Goal: Information Seeking & Learning: Learn about a topic

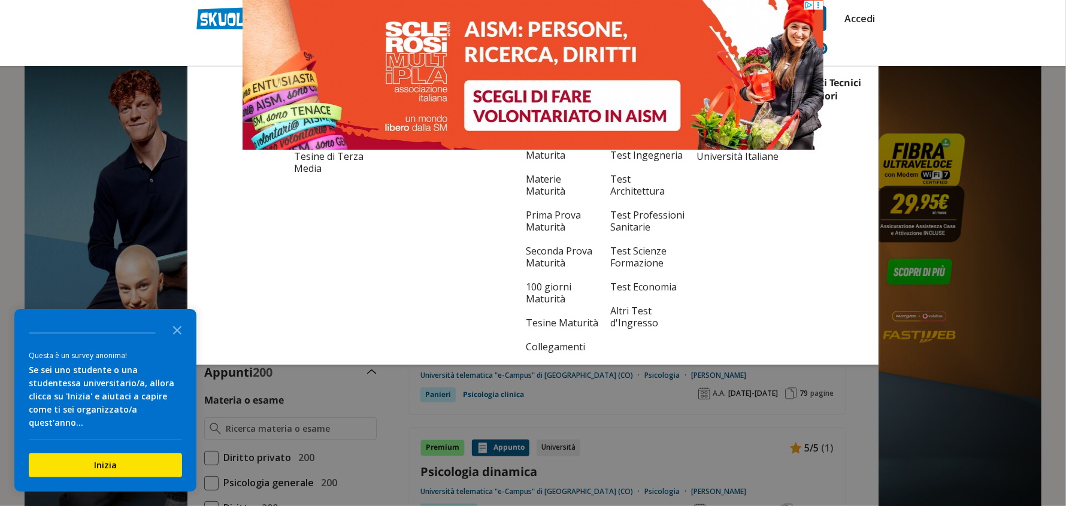
click at [800, 249] on div "Istituti Tecnici Superiori" at bounding box center [830, 217] width 72 height 283
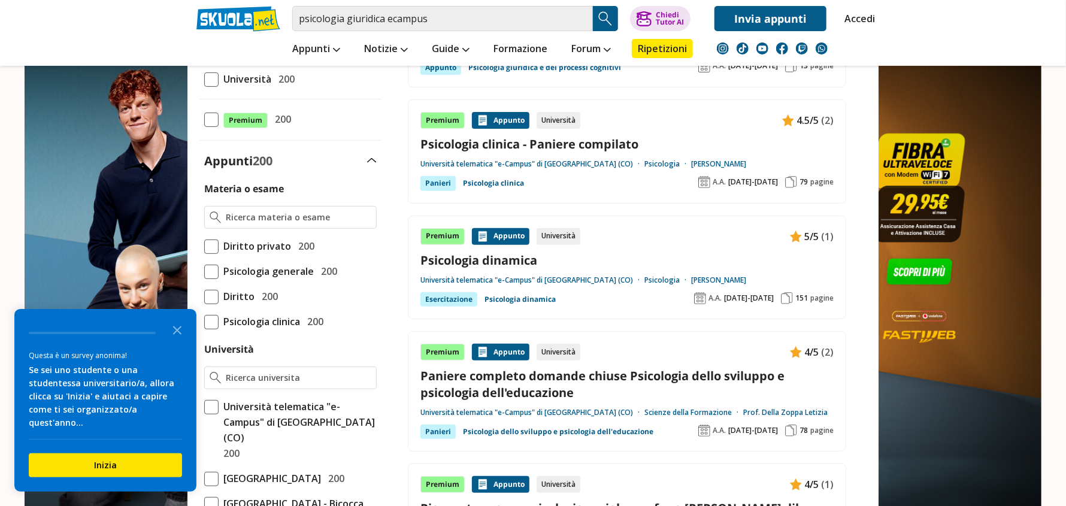
scroll to position [239, 0]
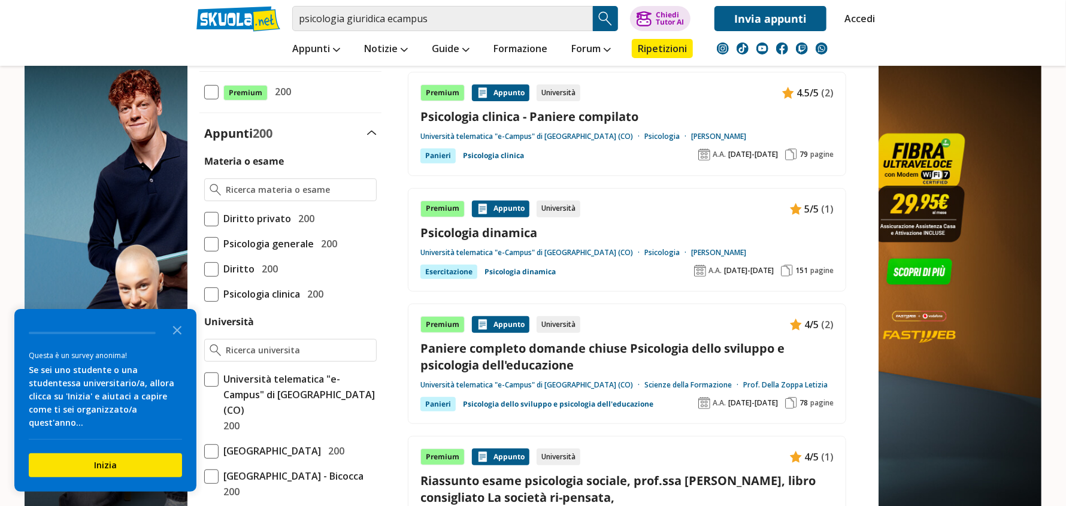
click at [586, 346] on link "Paniere completo domande chiuse Psicologia dello sviluppo e psicologia dell'edu…" at bounding box center [627, 356] width 413 height 32
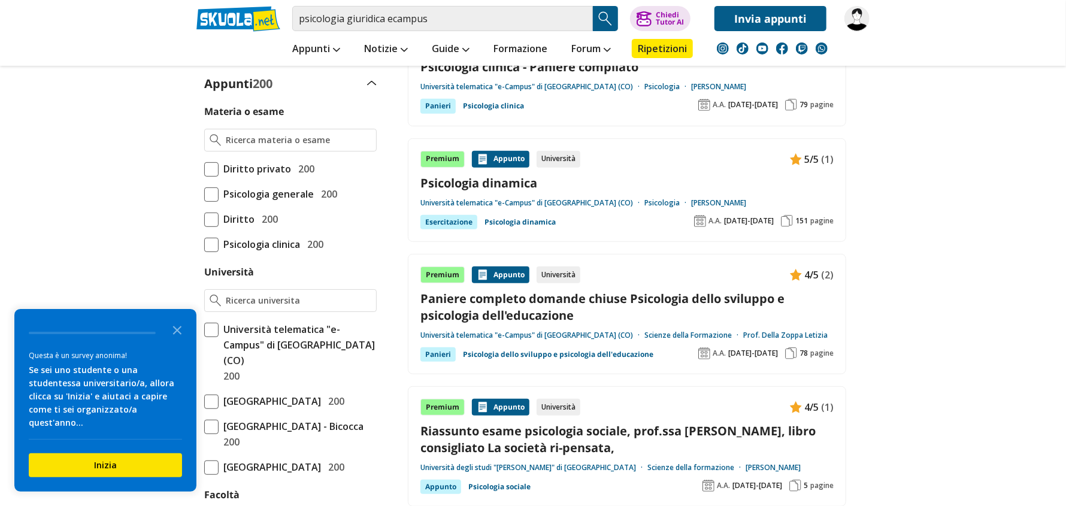
scroll to position [299, 0]
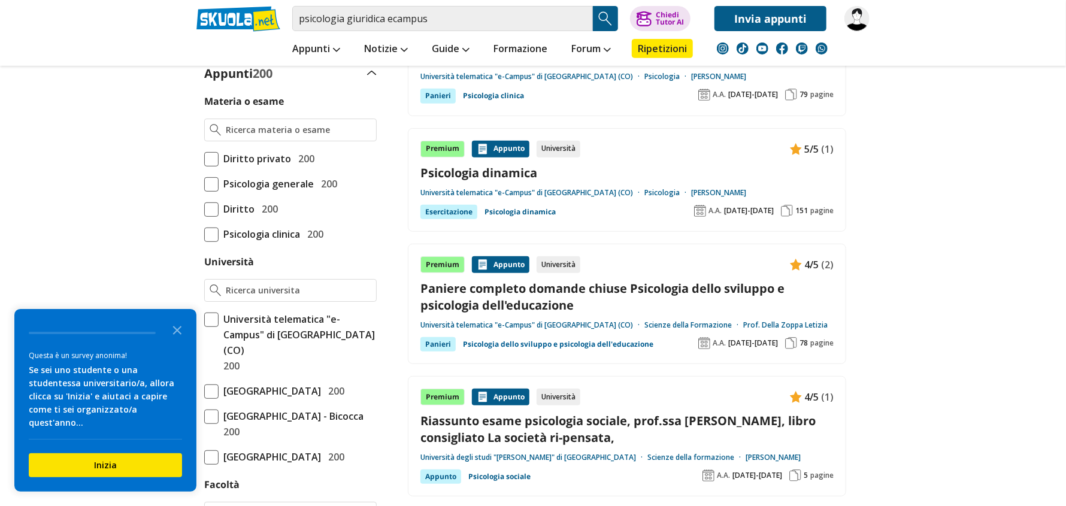
click at [513, 339] on link "Psicologia dello sviluppo e psicologia dell'educazione" at bounding box center [558, 344] width 191 height 14
click at [502, 260] on div "Appunto" at bounding box center [501, 264] width 58 height 17
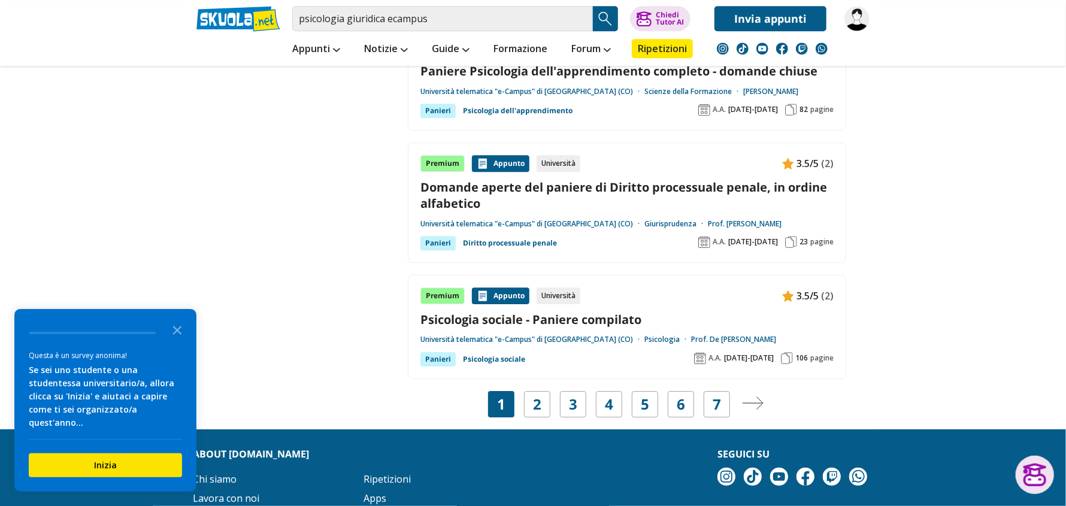
scroll to position [2276, 0]
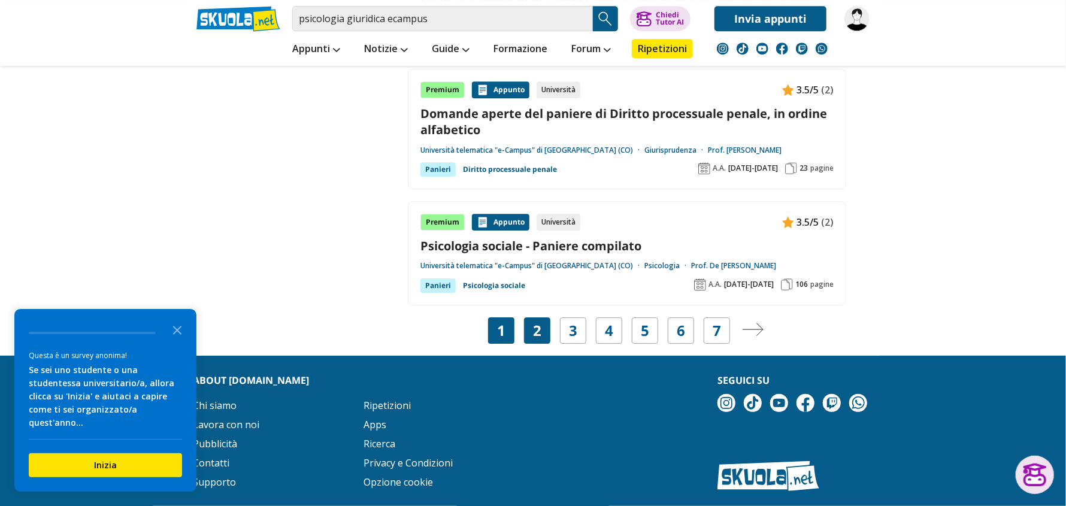
click at [539, 322] on link "2" at bounding box center [537, 330] width 8 height 17
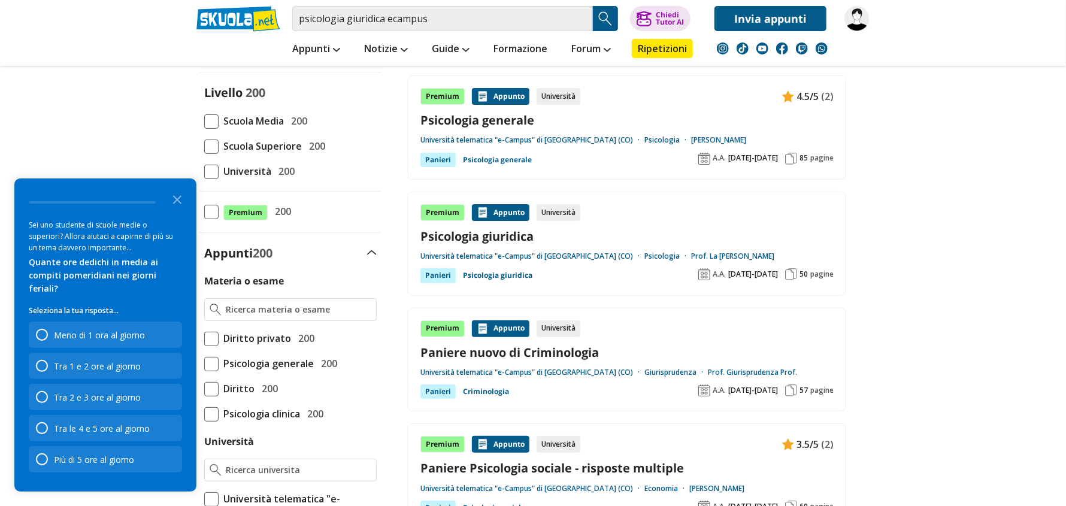
click at [499, 206] on div "Appunto" at bounding box center [501, 212] width 58 height 17
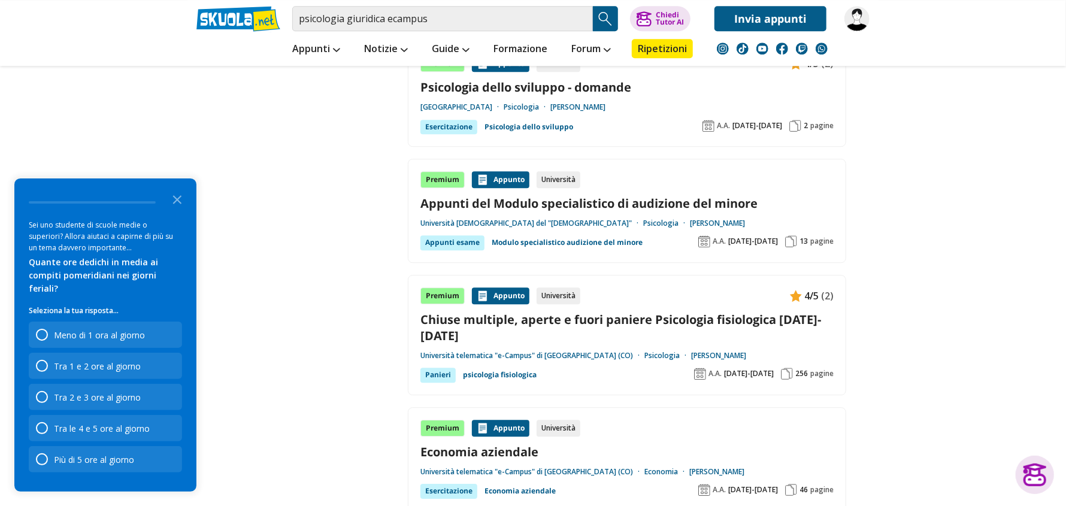
scroll to position [2156, 0]
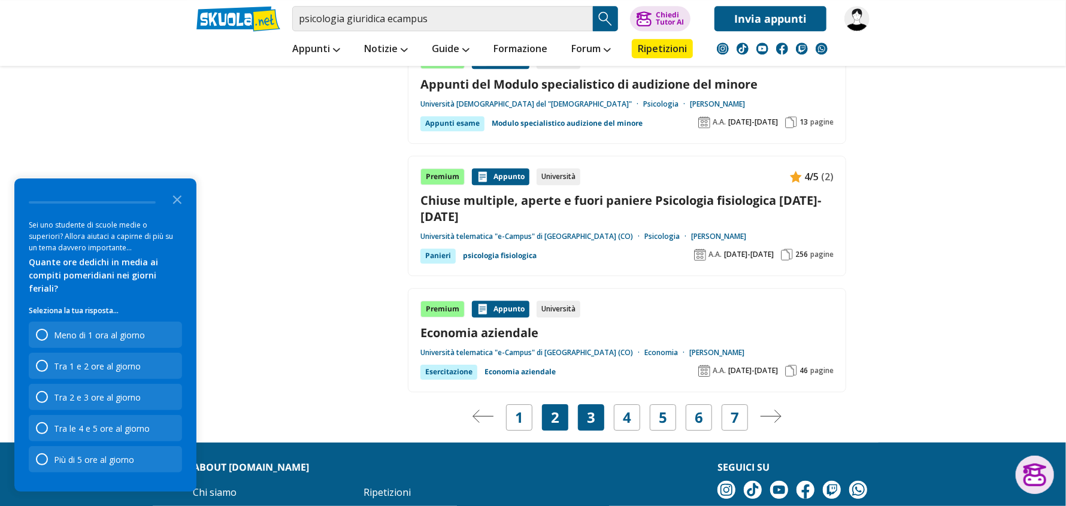
click at [592, 415] on link "3" at bounding box center [591, 417] width 8 height 17
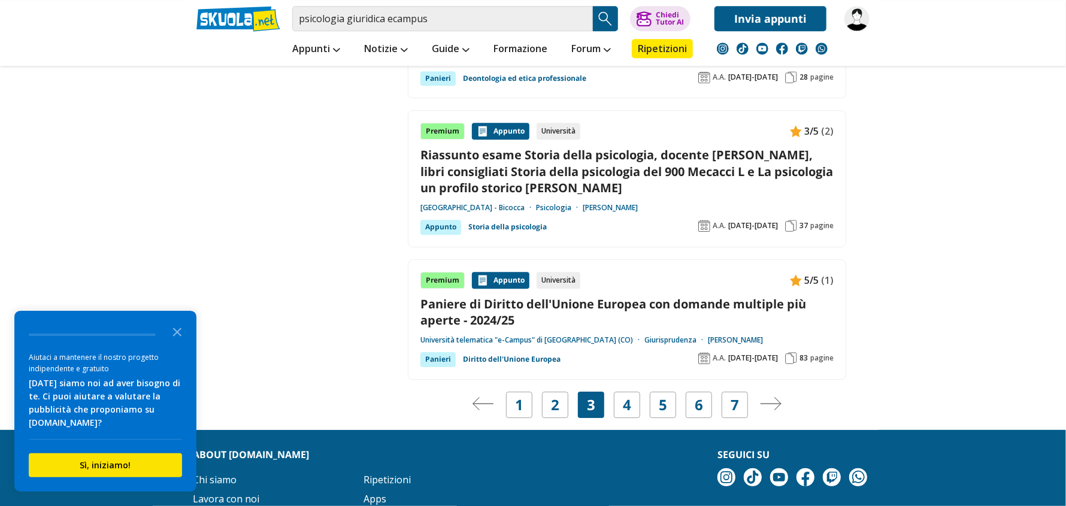
scroll to position [2216, 0]
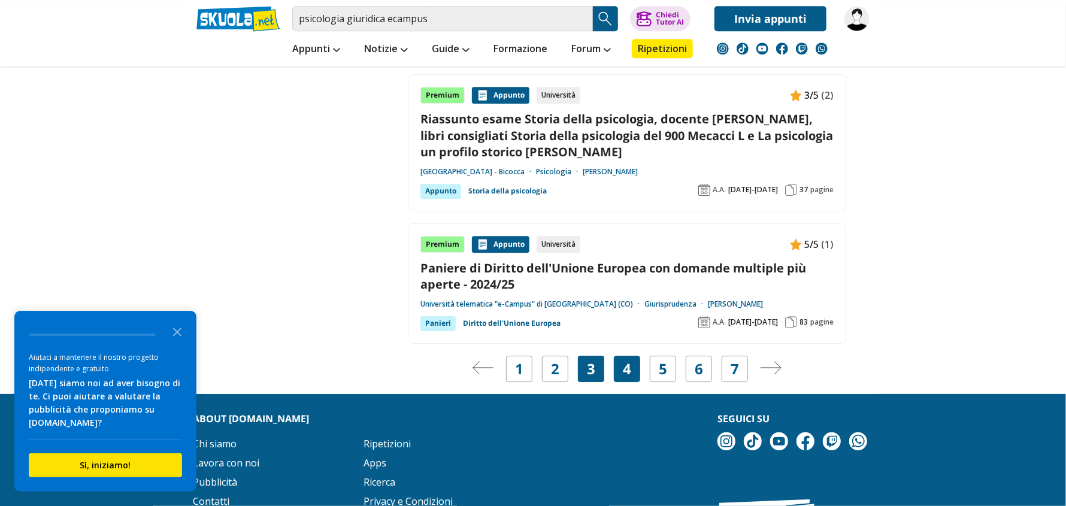
click at [634, 356] on div "4" at bounding box center [627, 369] width 26 height 26
click at [628, 361] on link "4" at bounding box center [627, 369] width 8 height 17
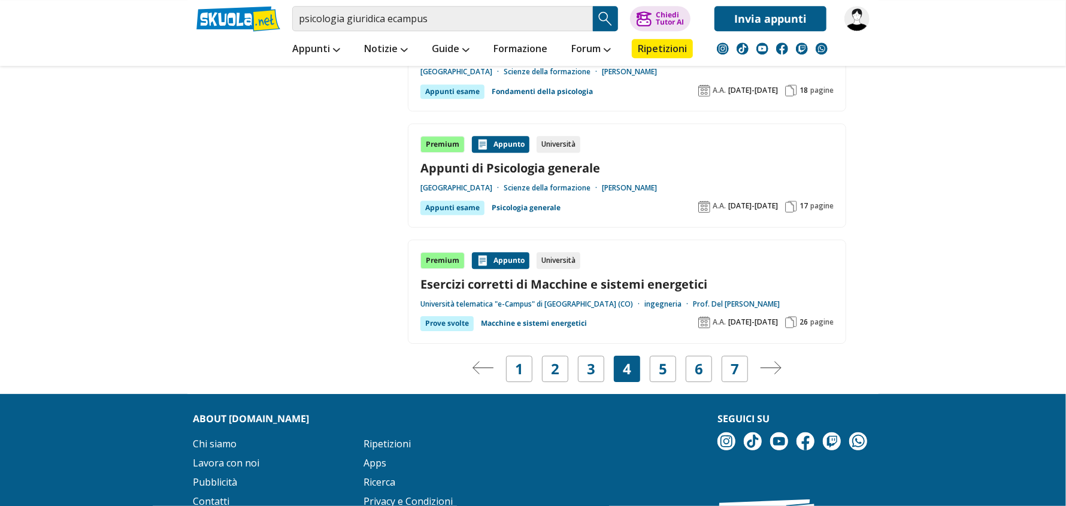
scroll to position [2216, 0]
